Goal: Find specific page/section: Find specific page/section

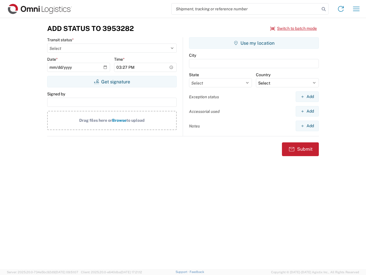
click at [246, 9] on input "search" at bounding box center [246, 8] width 148 height 11
click at [324, 9] on icon at bounding box center [324, 9] width 8 height 8
click at [341, 9] on icon at bounding box center [340, 8] width 9 height 9
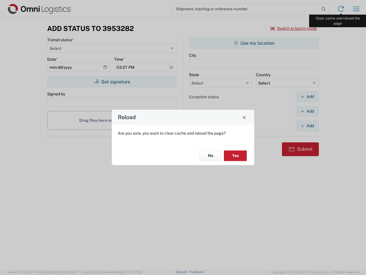
click at [356, 9] on div "Reload Are you sure, you want to clear cache and reload the page? No Yes" at bounding box center [183, 137] width 366 height 275
click at [294, 28] on div "Reload Are you sure, you want to clear cache and reload the page? No Yes" at bounding box center [183, 137] width 366 height 275
click at [112, 81] on div "Reload Are you sure, you want to clear cache and reload the page? No Yes" at bounding box center [183, 137] width 366 height 275
click at [254, 43] on div "Reload Are you sure, you want to clear cache and reload the page? No Yes" at bounding box center [183, 137] width 366 height 275
click at [307, 96] on div "Reload Are you sure, you want to clear cache and reload the page? No Yes" at bounding box center [183, 137] width 366 height 275
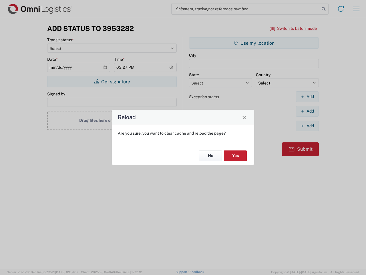
click at [307, 111] on div "Reload Are you sure, you want to clear cache and reload the page? No Yes" at bounding box center [183, 137] width 366 height 275
click at [307, 126] on div "Reload Are you sure, you want to clear cache and reload the page? No Yes" at bounding box center [183, 137] width 366 height 275
